Goal: Task Accomplishment & Management: Complete application form

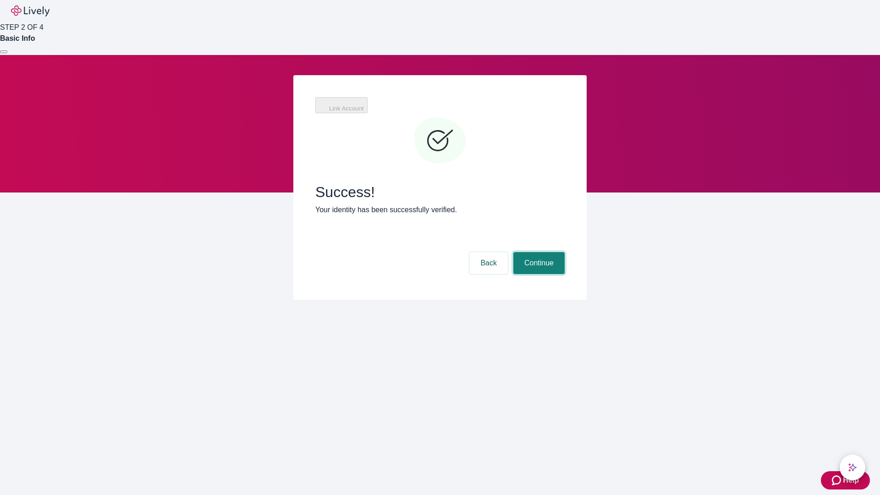
click at [538, 252] on button "Continue" at bounding box center [538, 263] width 51 height 22
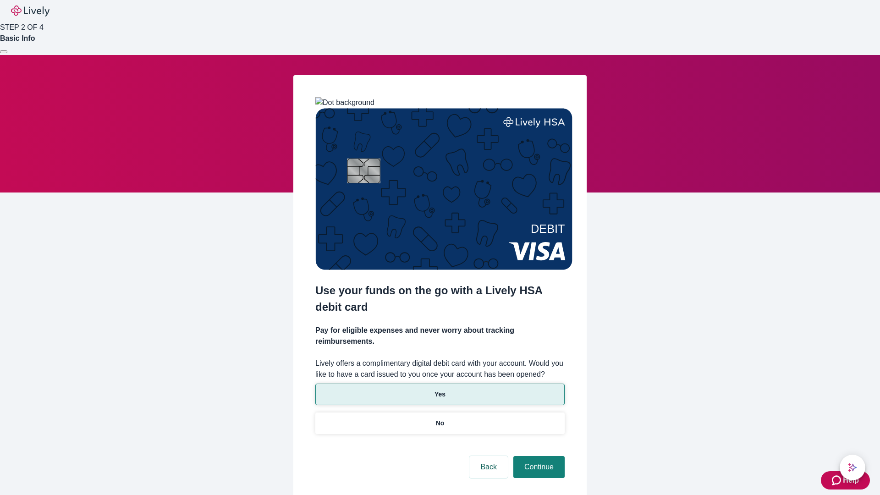
click at [440, 390] on p "Yes" at bounding box center [439, 395] width 11 height 10
click at [538, 456] on button "Continue" at bounding box center [538, 467] width 51 height 22
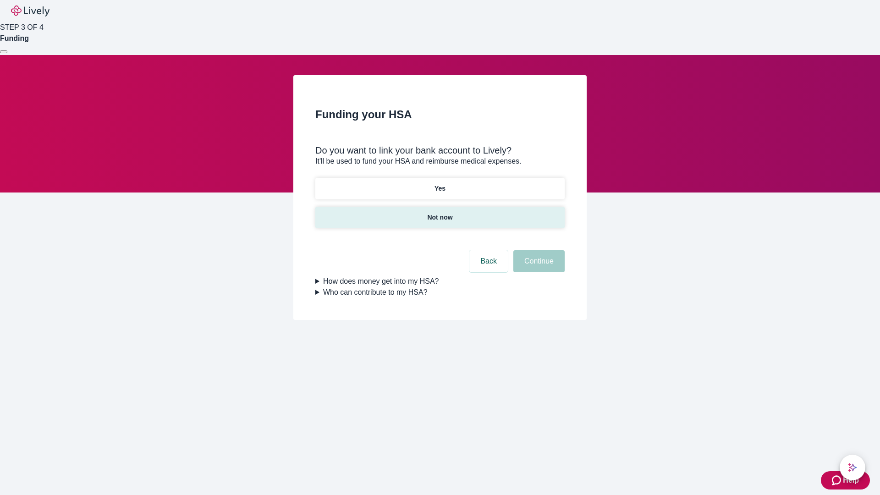
click at [440, 213] on p "Not now" at bounding box center [439, 218] width 25 height 10
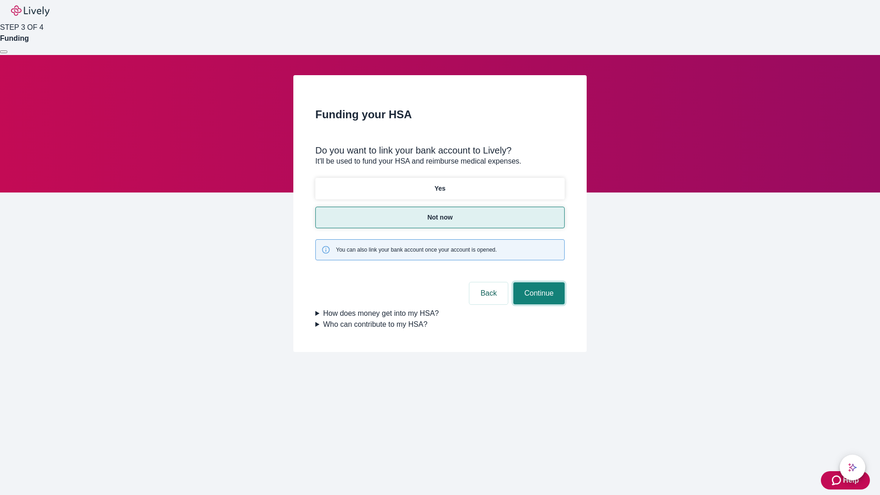
click at [538, 282] on button "Continue" at bounding box center [538, 293] width 51 height 22
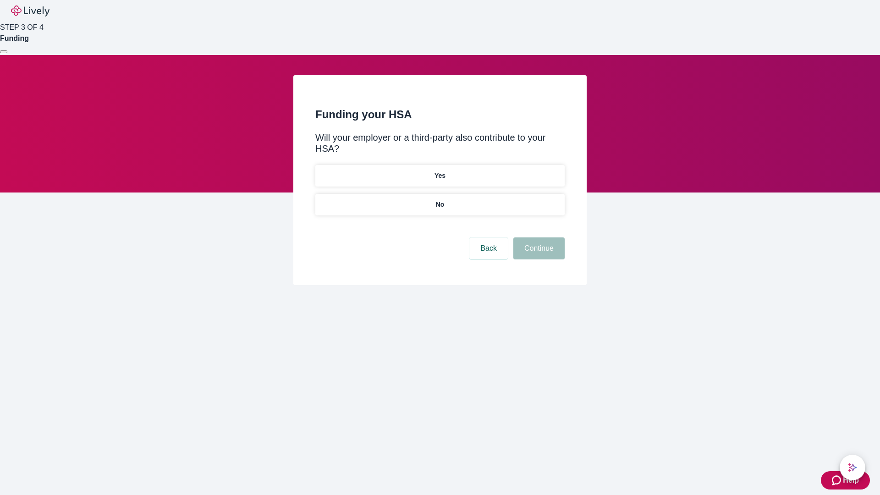
click at [440, 200] on p "No" at bounding box center [440, 205] width 9 height 10
click at [538, 237] on button "Continue" at bounding box center [538, 248] width 51 height 22
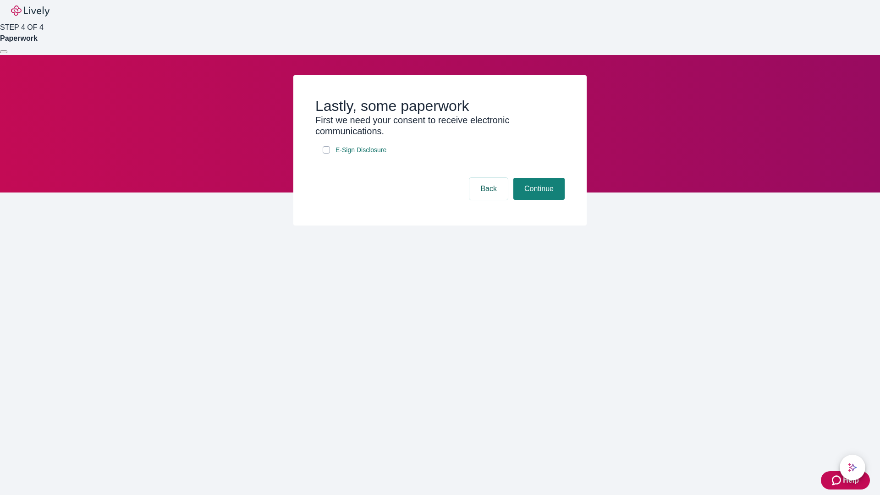
click at [326, 154] on input "E-Sign Disclosure" at bounding box center [326, 149] width 7 height 7
checkbox input "true"
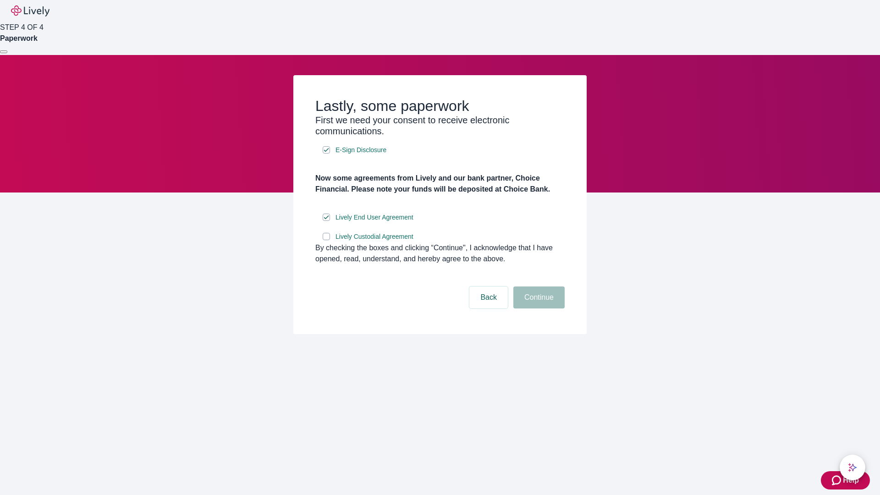
click at [326, 240] on input "Lively Custodial Agreement" at bounding box center [326, 236] width 7 height 7
checkbox input "true"
click at [538, 308] on button "Continue" at bounding box center [538, 297] width 51 height 22
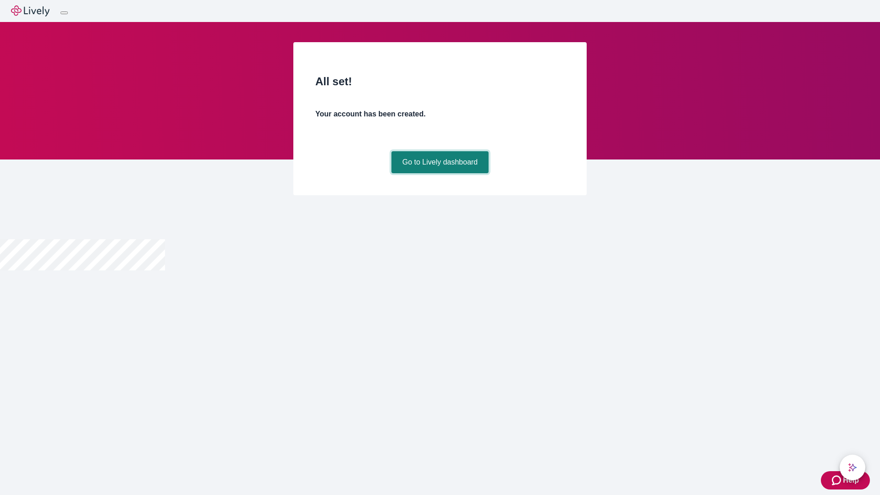
click at [440, 173] on link "Go to Lively dashboard" at bounding box center [440, 162] width 98 height 22
